Goal: Task Accomplishment & Management: Manage account settings

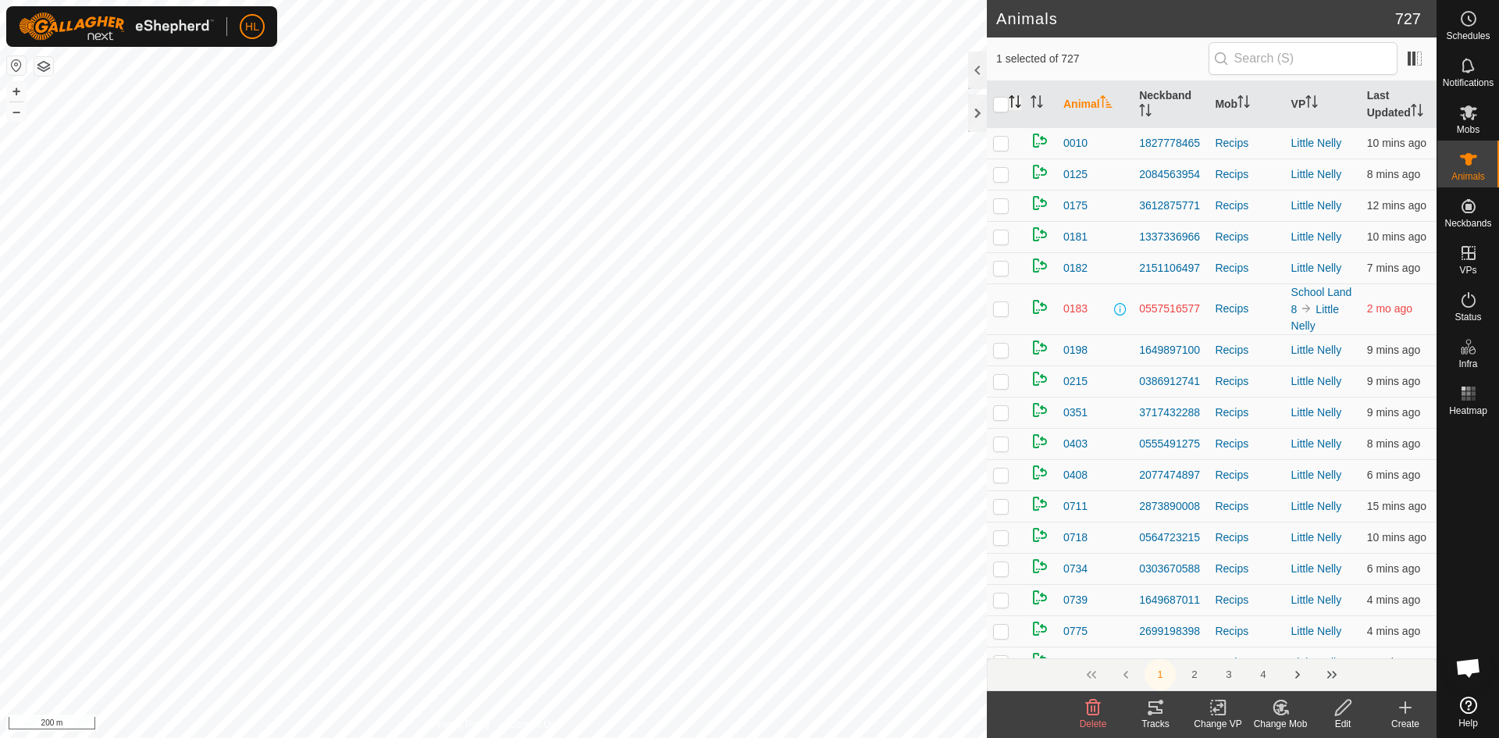
click at [1015, 102] on icon "Activate to sort" at bounding box center [1014, 101] width 12 height 12
